Goal: Information Seeking & Learning: Learn about a topic

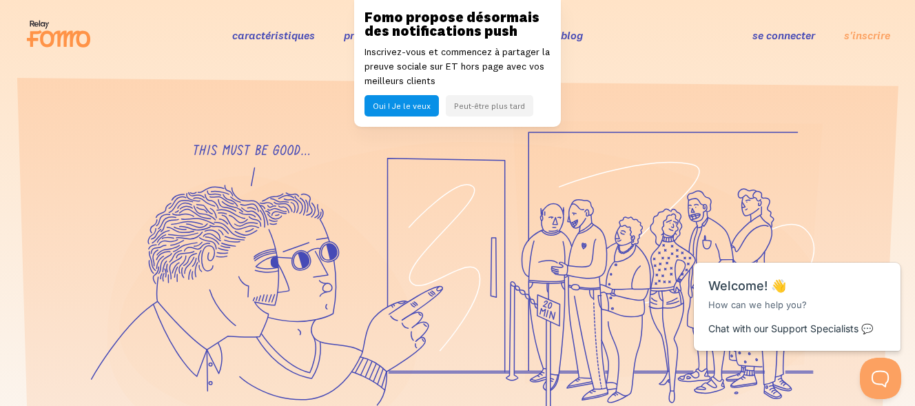
click at [347, 38] on font "prix" at bounding box center [354, 35] width 20 height 14
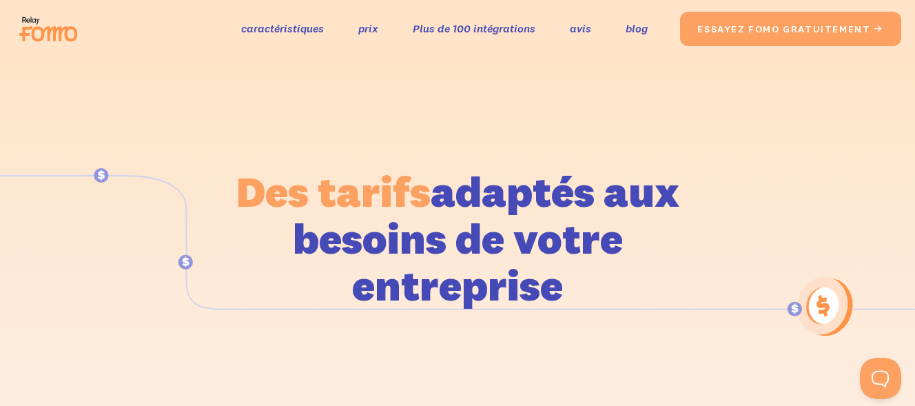
click at [900, 0] on html "the original social proof app caractéristiques prix Plus de 100 intégrations av…" at bounding box center [457, 203] width 915 height 406
click at [301, 30] on font "caractéristiques" at bounding box center [282, 28] width 83 height 14
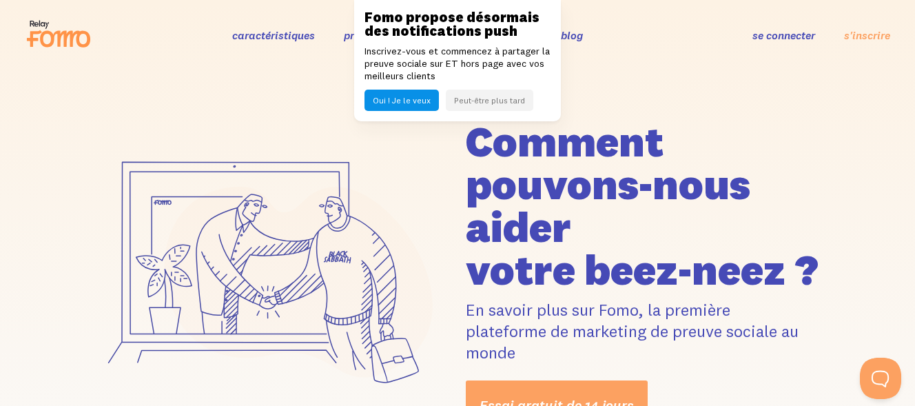
drag, startPoint x: 913, startPoint y: 21, endPoint x: 916, endPoint y: 28, distance: 8.1
